Goal: Task Accomplishment & Management: Use online tool/utility

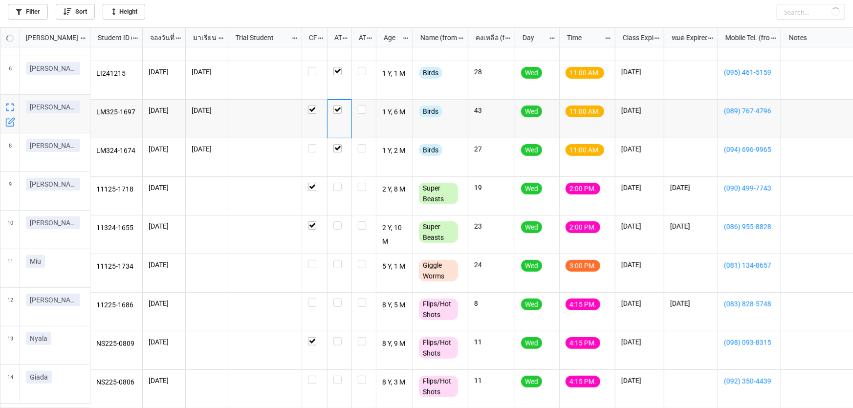
scroll to position [376, 847]
click at [311, 260] on label "grid" at bounding box center [314, 260] width 13 height 0
click at [35, 11] on link "Filter" at bounding box center [28, 12] width 40 height 16
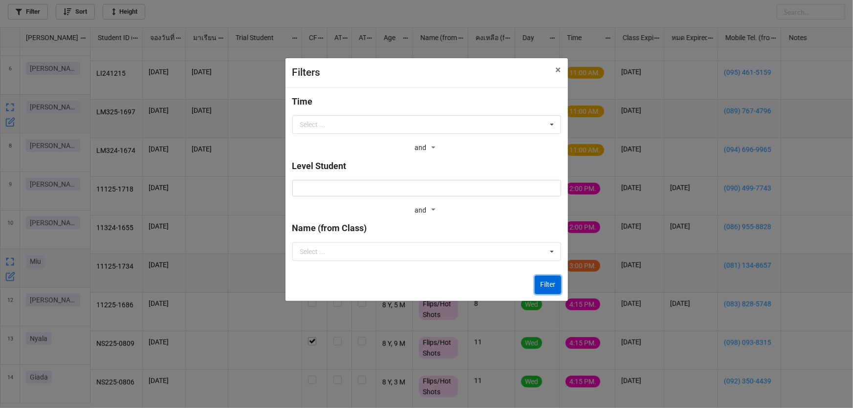
click at [539, 279] on button "Filter" at bounding box center [548, 285] width 26 height 19
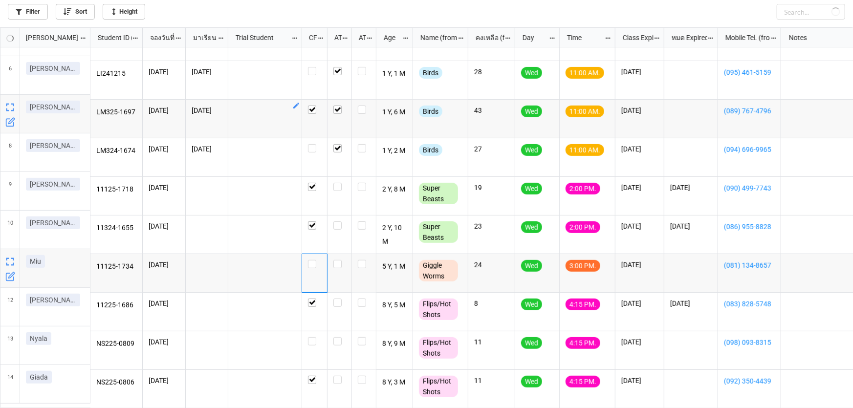
checkbox input "true"
checkbox input "false"
checkbox input "true"
checkbox input "false"
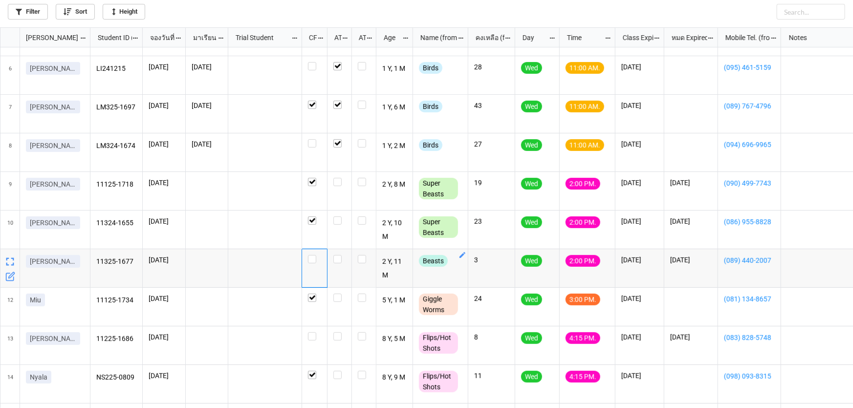
click at [461, 256] on icon "grid" at bounding box center [463, 255] width 6 height 6
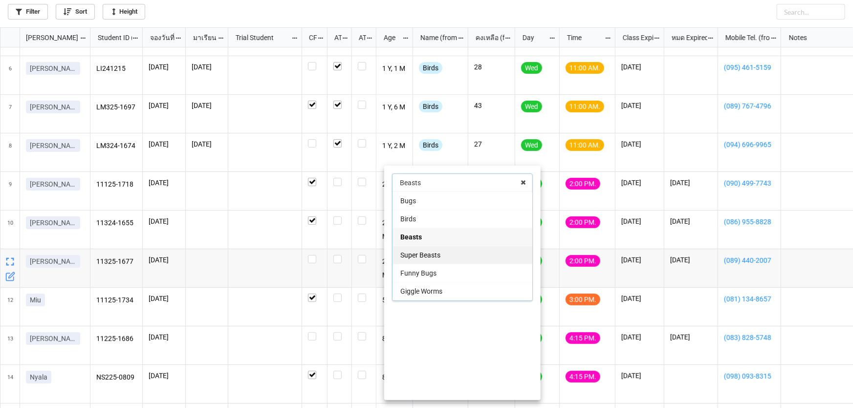
click at [456, 258] on div "Super Beasts" at bounding box center [463, 255] width 140 height 18
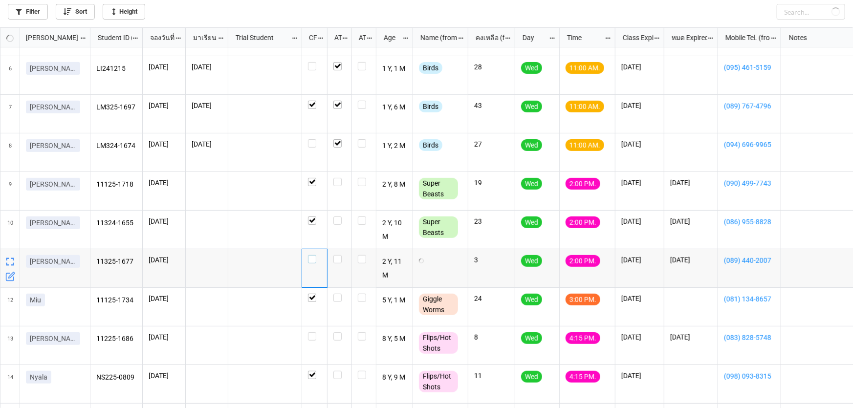
click at [314, 255] on label "grid" at bounding box center [314, 255] width 13 height 0
checkbox input "true"
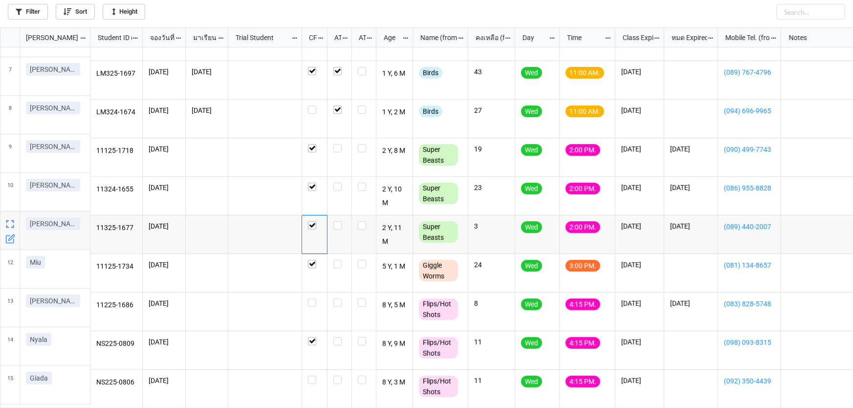
scroll to position [223, 0]
drag, startPoint x: 28, startPoint y: 107, endPoint x: 52, endPoint y: 107, distance: 23.5
click at [52, 107] on link "[PERSON_NAME]ปู" at bounding box center [53, 107] width 54 height 13
copy p "[PERSON_NAME]ปู"
click at [336, 221] on label "grid" at bounding box center [339, 221] width 12 height 0
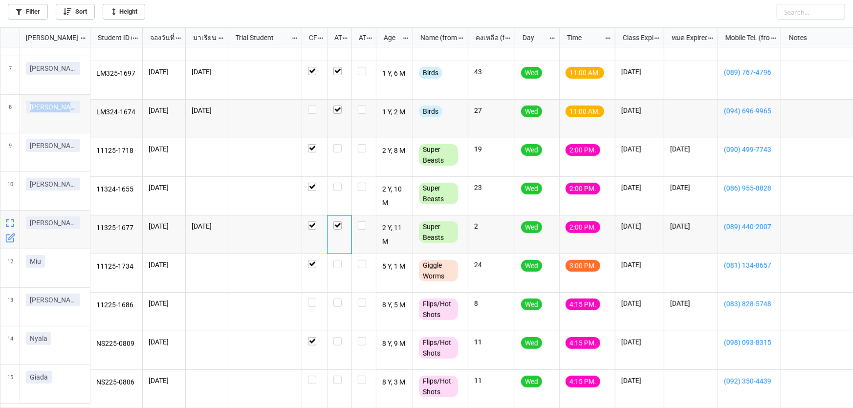
scroll to position [178, 0]
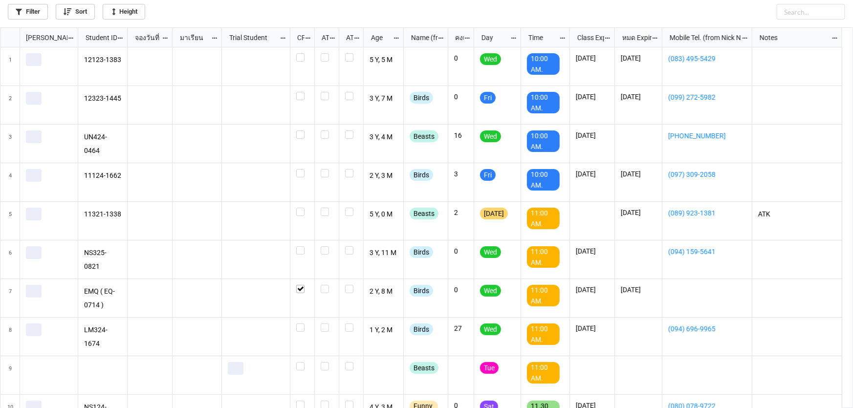
scroll to position [376, 847]
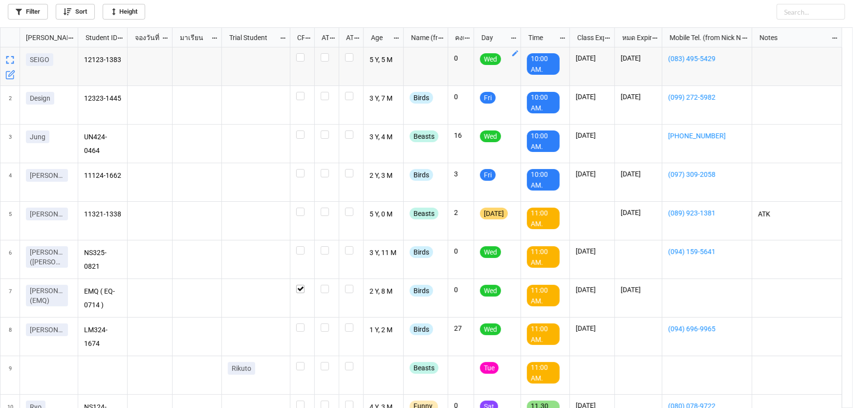
click at [28, 2] on div "Filter Sort Height" at bounding box center [427, 10] width 838 height 20
click at [15, 8] on link "Filter" at bounding box center [28, 12] width 40 height 16
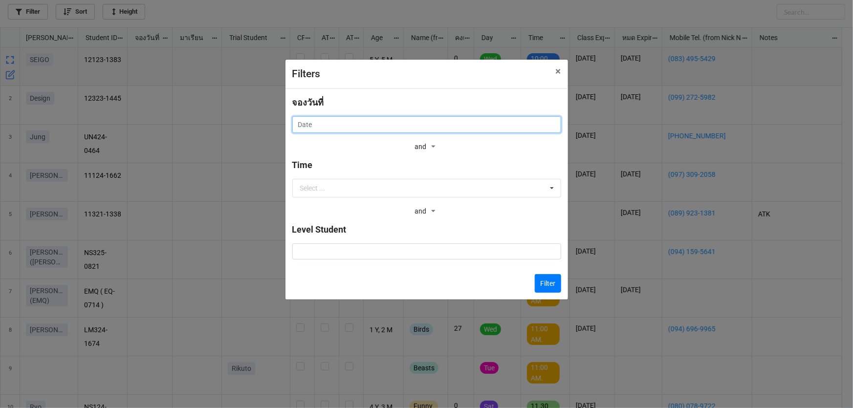
click at [354, 123] on input "text" at bounding box center [426, 124] width 269 height 17
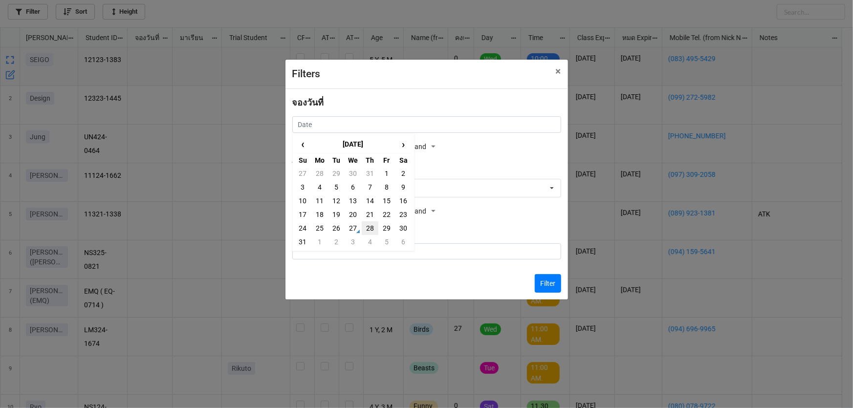
click at [375, 229] on td "28" at bounding box center [370, 228] width 17 height 14
type input "[DATE]"
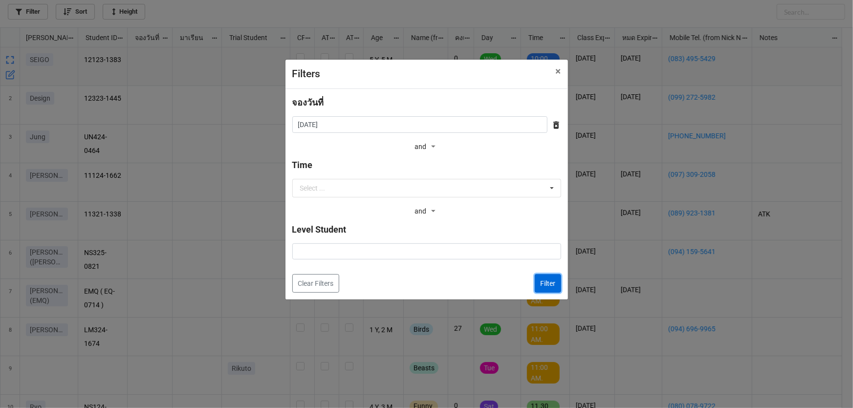
click at [550, 282] on button "Filter" at bounding box center [548, 283] width 26 height 19
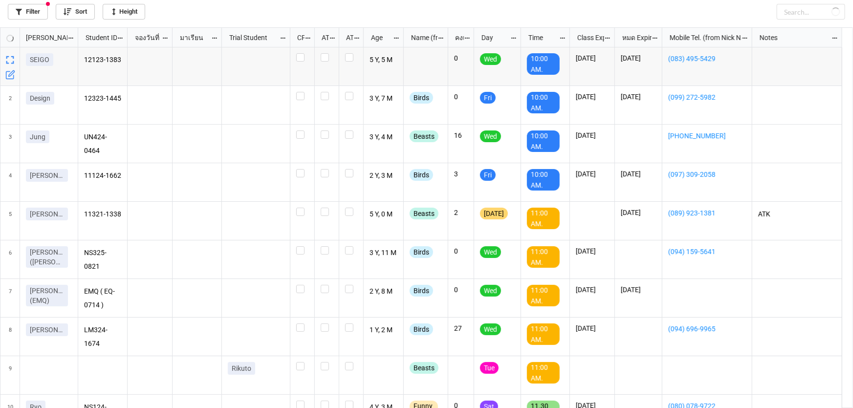
checkbox input "false"
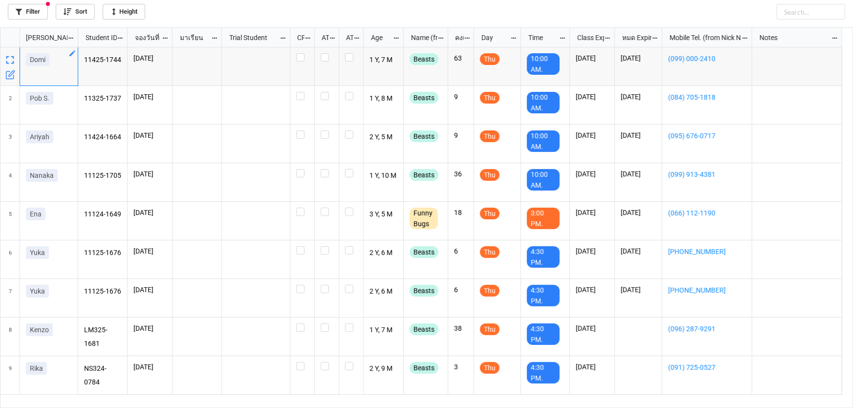
click at [70, 53] on icon "grid" at bounding box center [72, 53] width 8 height 8
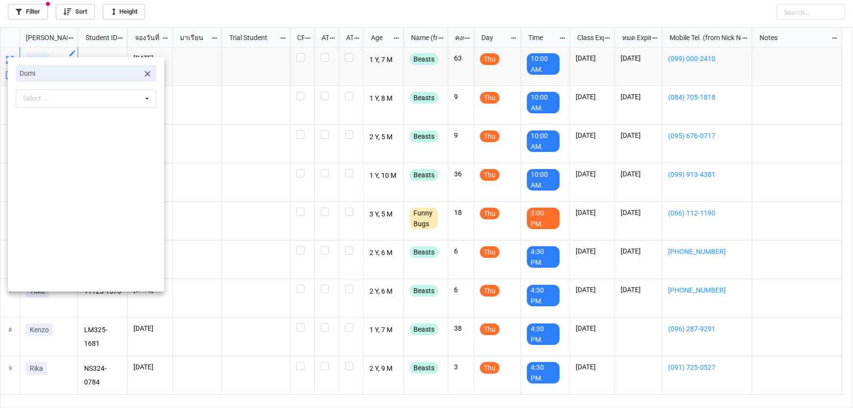
click at [143, 74] on icon at bounding box center [148, 74] width 10 height 10
click at [125, 69] on div "Select ... No results found." at bounding box center [86, 74] width 141 height 19
type input "ฟ"
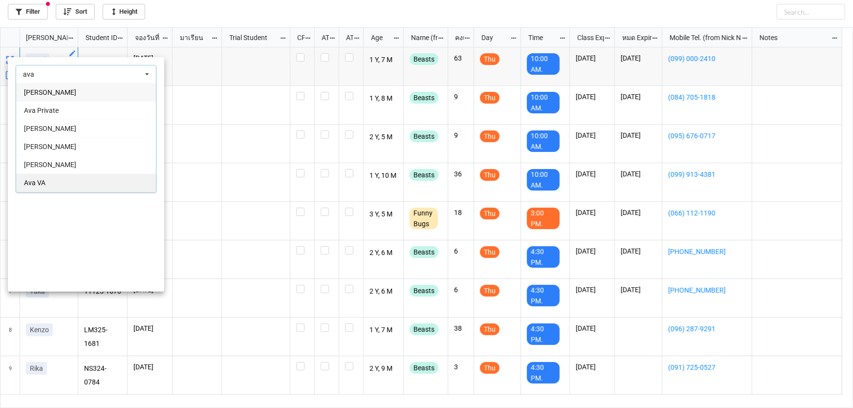
type input "ava"
click at [104, 180] on div "Ava VA" at bounding box center [86, 183] width 140 height 18
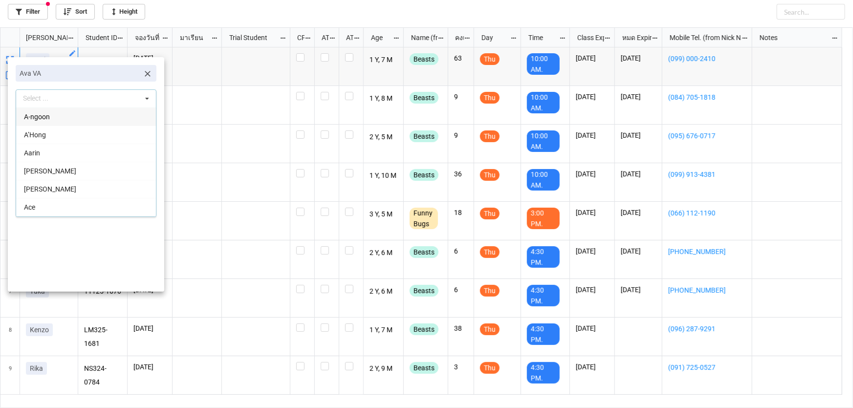
click at [240, 181] on div at bounding box center [426, 204] width 853 height 408
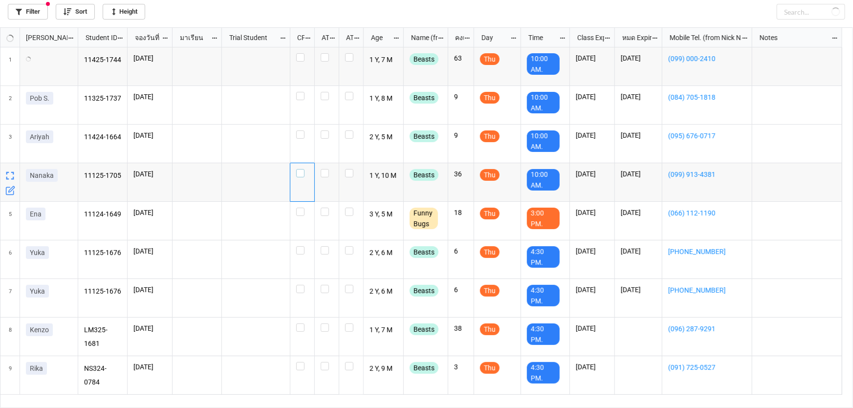
click at [300, 169] on label "grid" at bounding box center [302, 169] width 12 height 0
click at [298, 131] on label "grid" at bounding box center [302, 131] width 12 height 0
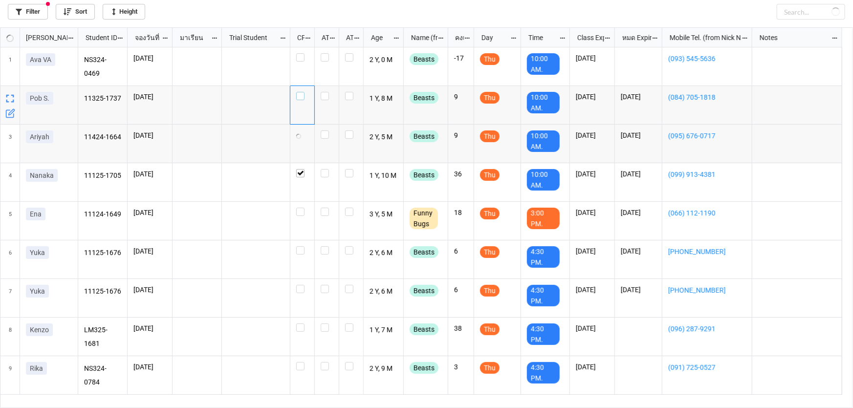
click at [298, 92] on label "grid" at bounding box center [302, 92] width 12 height 0
click at [302, 208] on label "grid" at bounding box center [302, 208] width 12 height 0
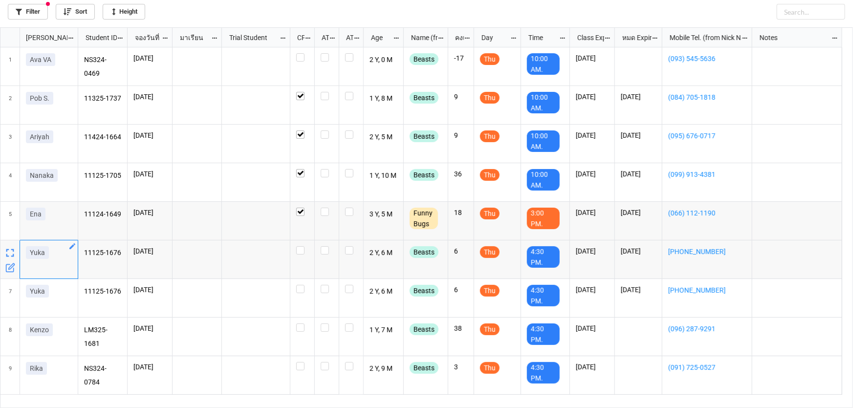
click at [72, 247] on icon "grid" at bounding box center [72, 246] width 6 height 6
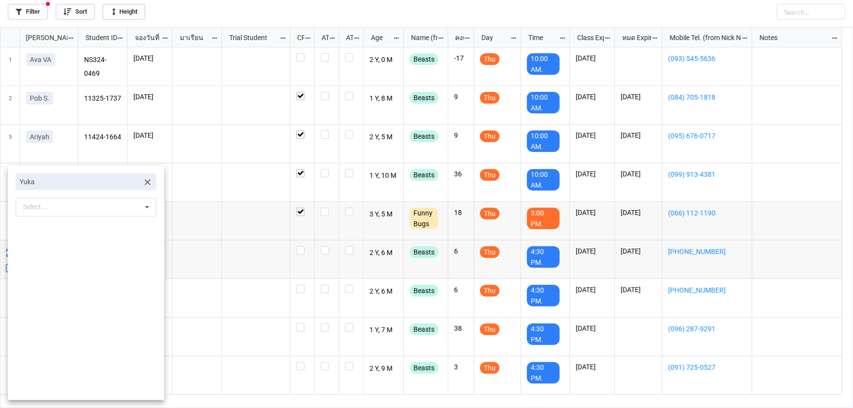
click at [144, 182] on icon at bounding box center [148, 182] width 10 height 10
click at [122, 184] on div "Select ... No results found." at bounding box center [86, 183] width 141 height 19
type input "achi"
click at [98, 200] on div "Achi" at bounding box center [86, 201] width 140 height 18
click at [285, 252] on div at bounding box center [426, 204] width 853 height 408
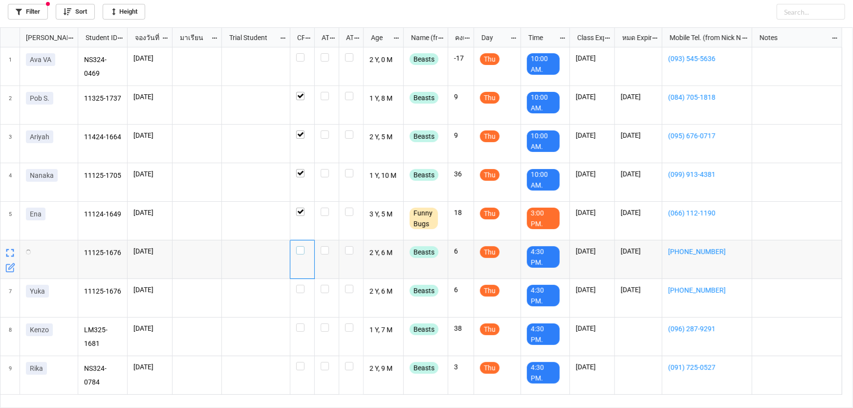
click at [303, 246] on label "grid" at bounding box center [302, 246] width 12 height 0
click at [446, 245] on div "Beasts" at bounding box center [426, 260] width 44 height 39
click at [440, 244] on icon "grid" at bounding box center [443, 247] width 8 height 8
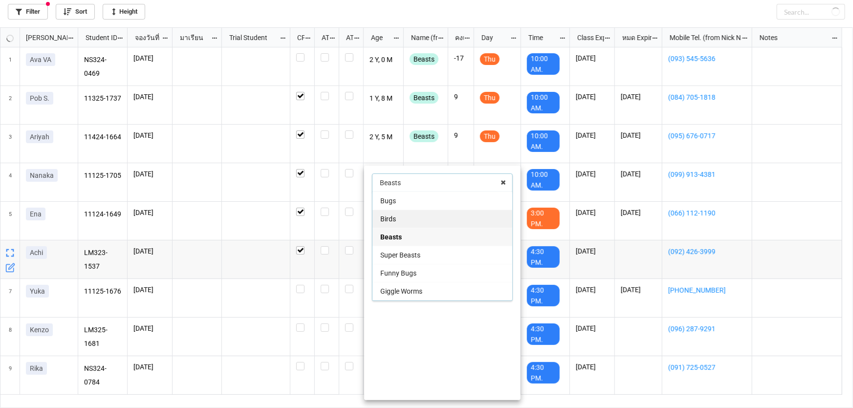
checkbox input "true"
click at [427, 223] on div "Birds" at bounding box center [443, 219] width 140 height 18
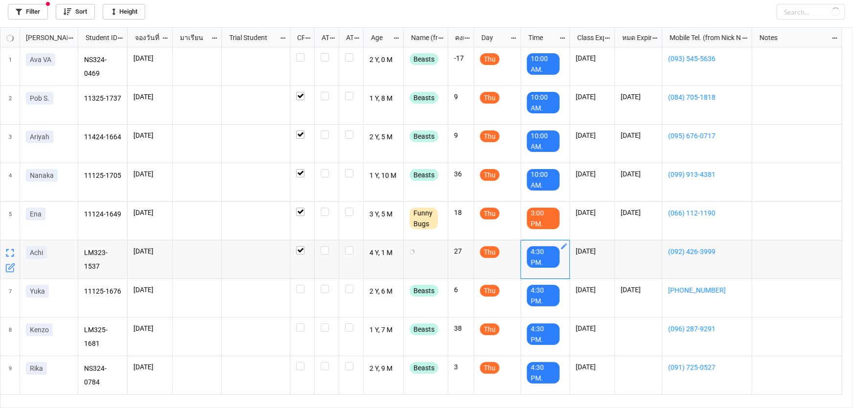
click at [565, 244] on icon "grid" at bounding box center [564, 247] width 8 height 8
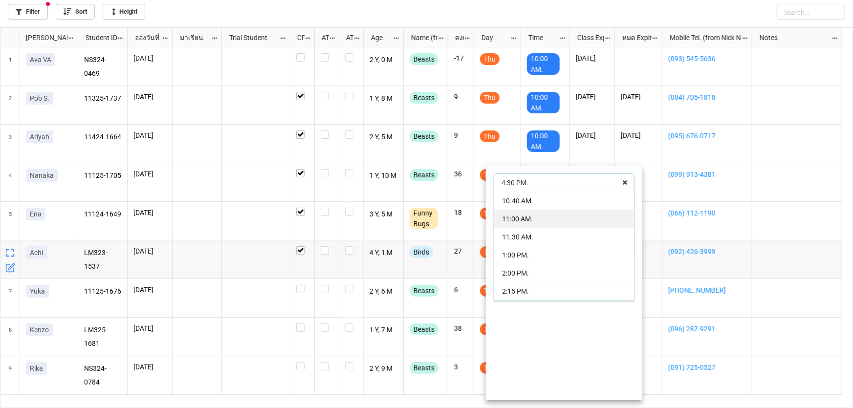
scroll to position [54, 0]
click at [528, 217] on span "11:00 AM." at bounding box center [517, 220] width 31 height 8
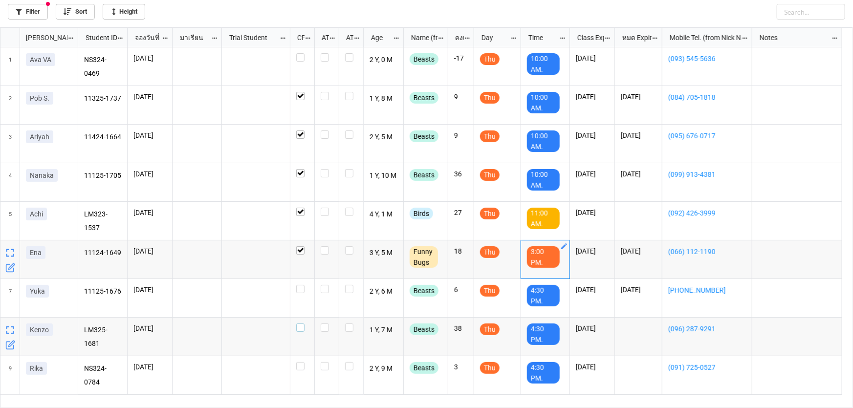
click at [301, 324] on label "grid" at bounding box center [302, 324] width 12 height 0
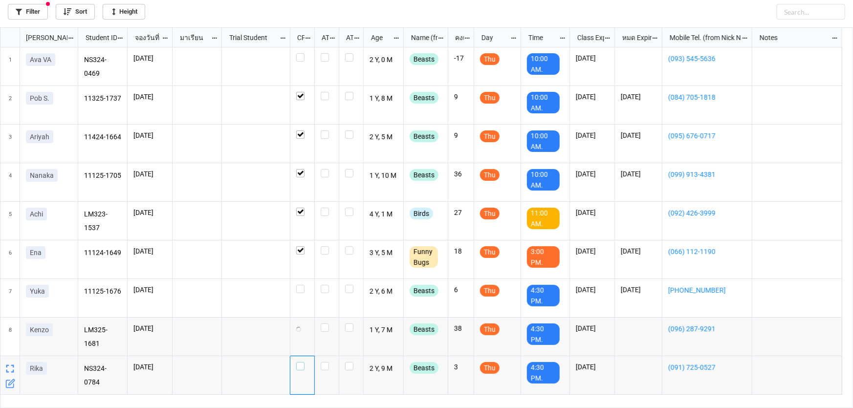
click at [302, 362] on label "grid" at bounding box center [302, 362] width 12 height 0
checkbox input "true"
click at [26, 7] on link "Filter" at bounding box center [28, 12] width 40 height 16
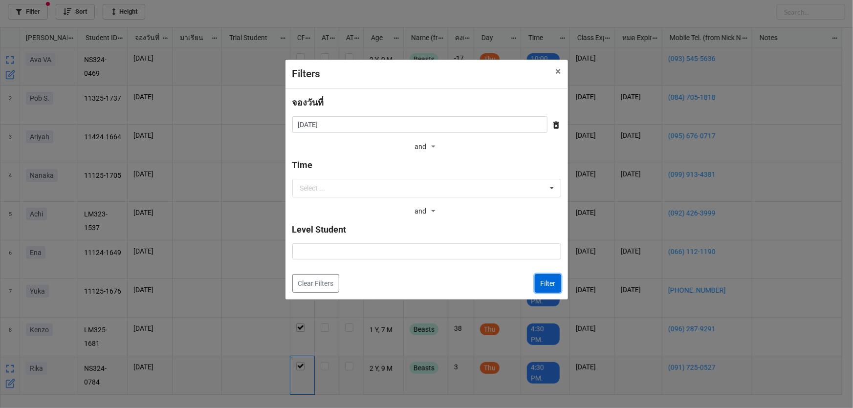
drag, startPoint x: 547, startPoint y: 283, endPoint x: 533, endPoint y: 358, distance: 76.5
click at [547, 282] on button "Filter" at bounding box center [548, 283] width 26 height 19
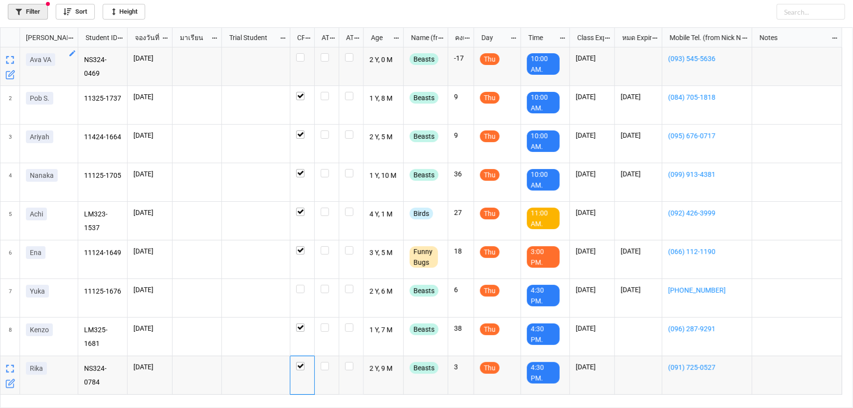
click at [40, 13] on link "Filter" at bounding box center [28, 12] width 40 height 16
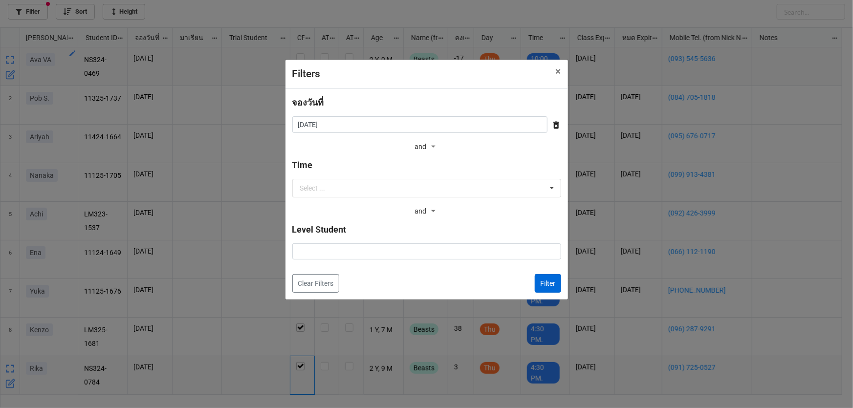
click at [533, 287] on div "Filter" at bounding box center [544, 283] width 34 height 19
click at [537, 286] on button "Filter" at bounding box center [548, 283] width 26 height 19
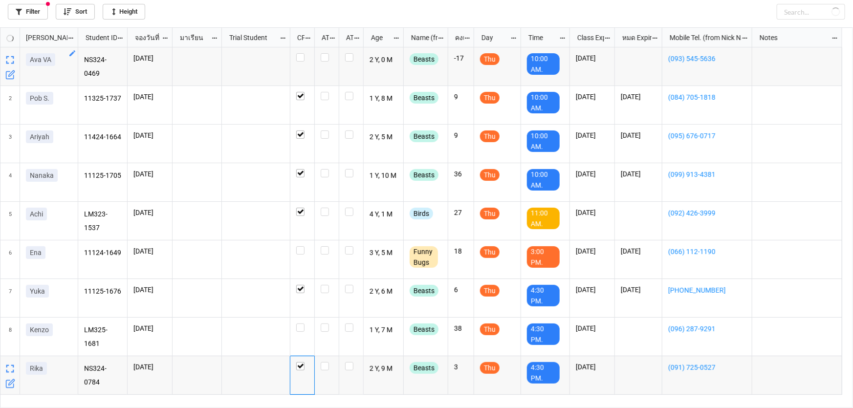
checkbox input "true"
checkbox input "false"
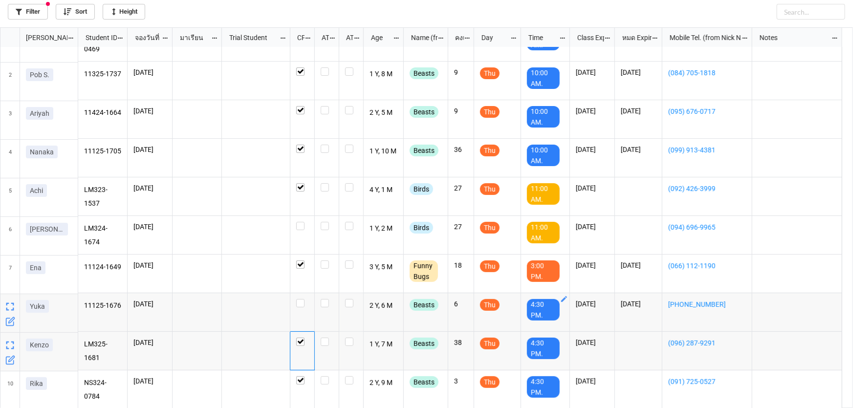
scroll to position [24, 0]
click at [300, 222] on label "grid" at bounding box center [302, 222] width 12 height 0
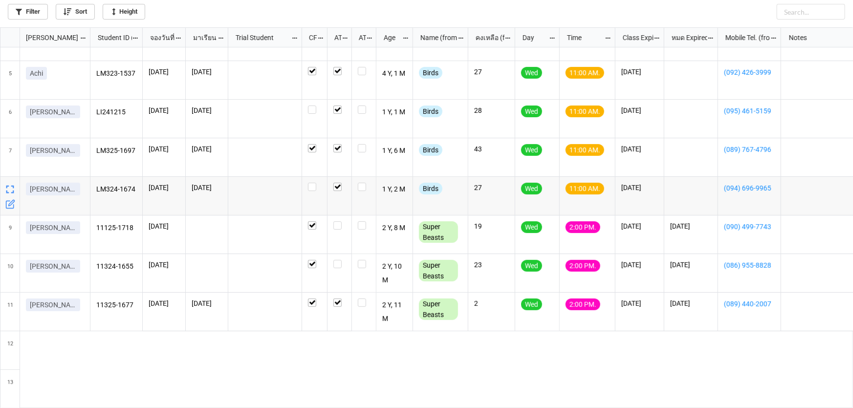
scroll to position [222, 0]
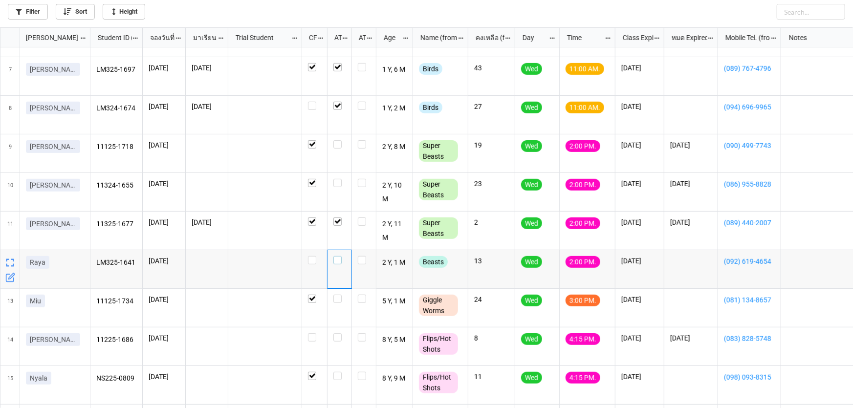
click at [336, 256] on label "grid" at bounding box center [339, 256] width 12 height 0
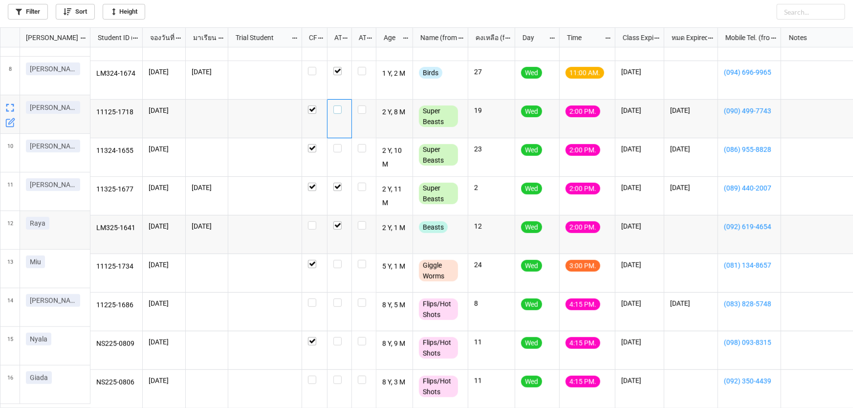
click at [337, 106] on label "grid" at bounding box center [339, 106] width 12 height 0
checkbox input "true"
